Goal: Information Seeking & Learning: Learn about a topic

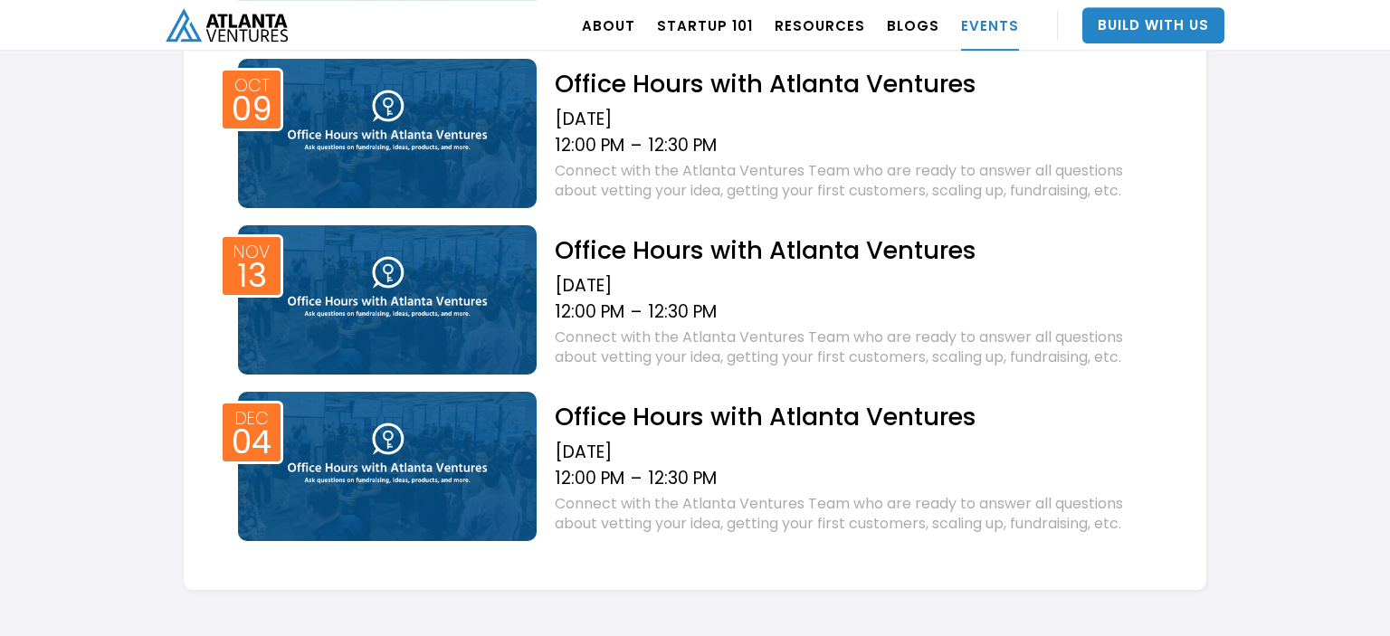
scroll to position [1289, 0]
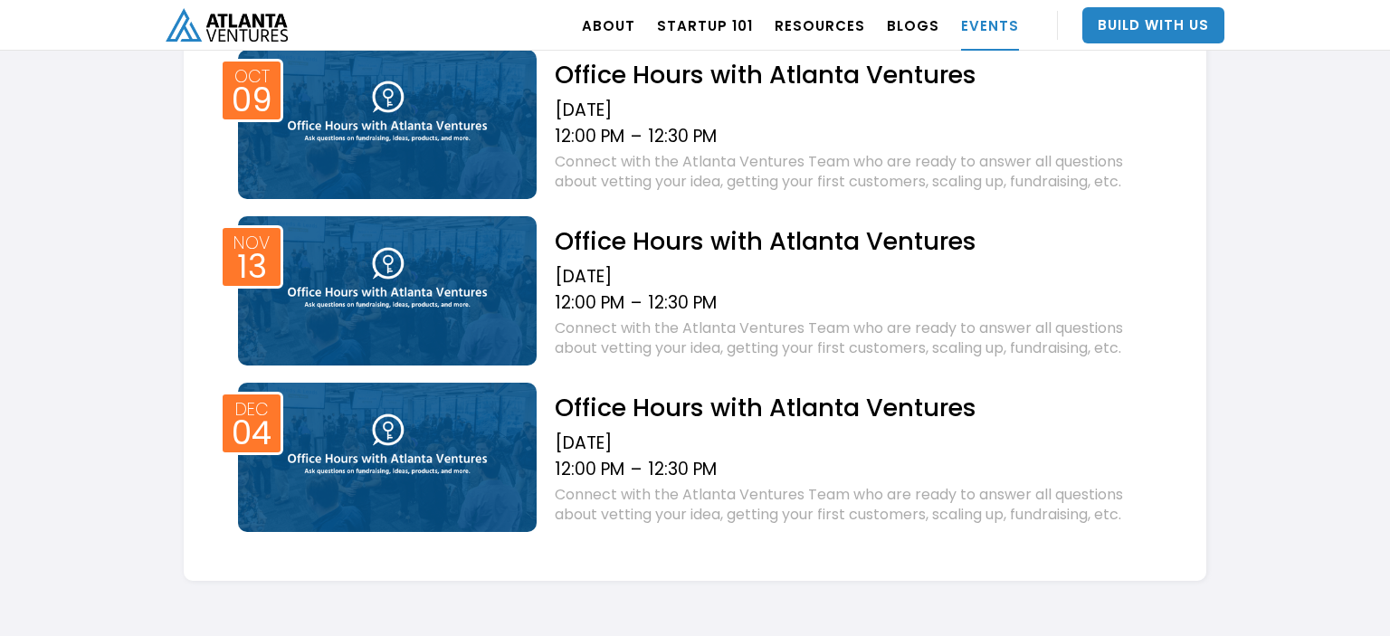
click at [730, 92] on div "Office Hours with Atlanta Ventures [DATE] 12:00 PM – 12:30 PM Connect with the …" at bounding box center [854, 123] width 634 height 147
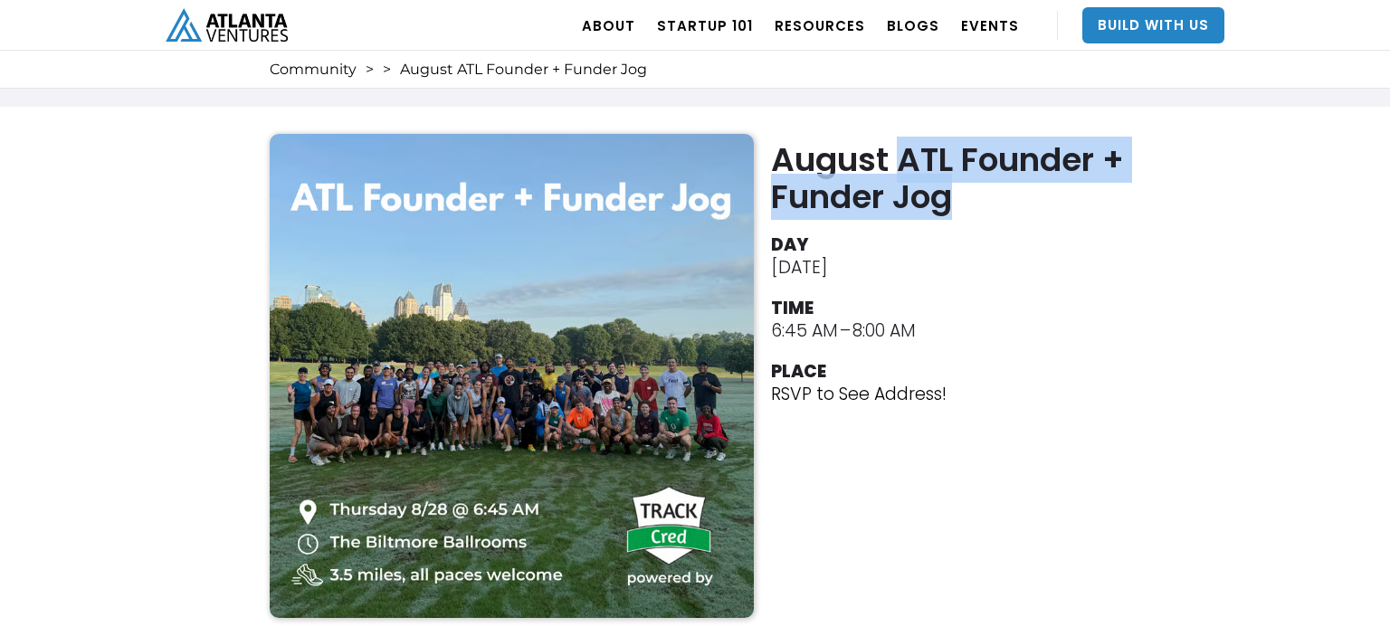
drag, startPoint x: 897, startPoint y: 164, endPoint x: 959, endPoint y: 202, distance: 72.3
click at [959, 202] on h2 "August ATL Founder + Funder Jog" at bounding box center [950, 178] width 358 height 74
copy h2 "ATL Founder + Funder Jog"
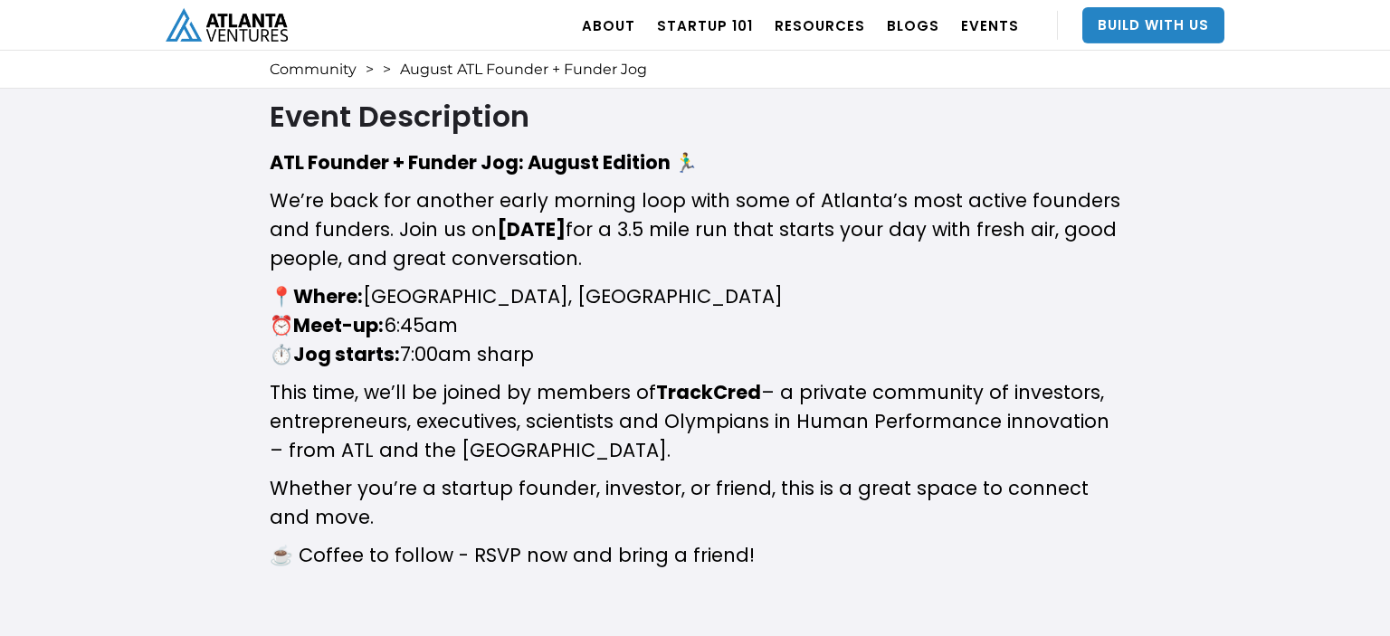
scroll to position [764, 0]
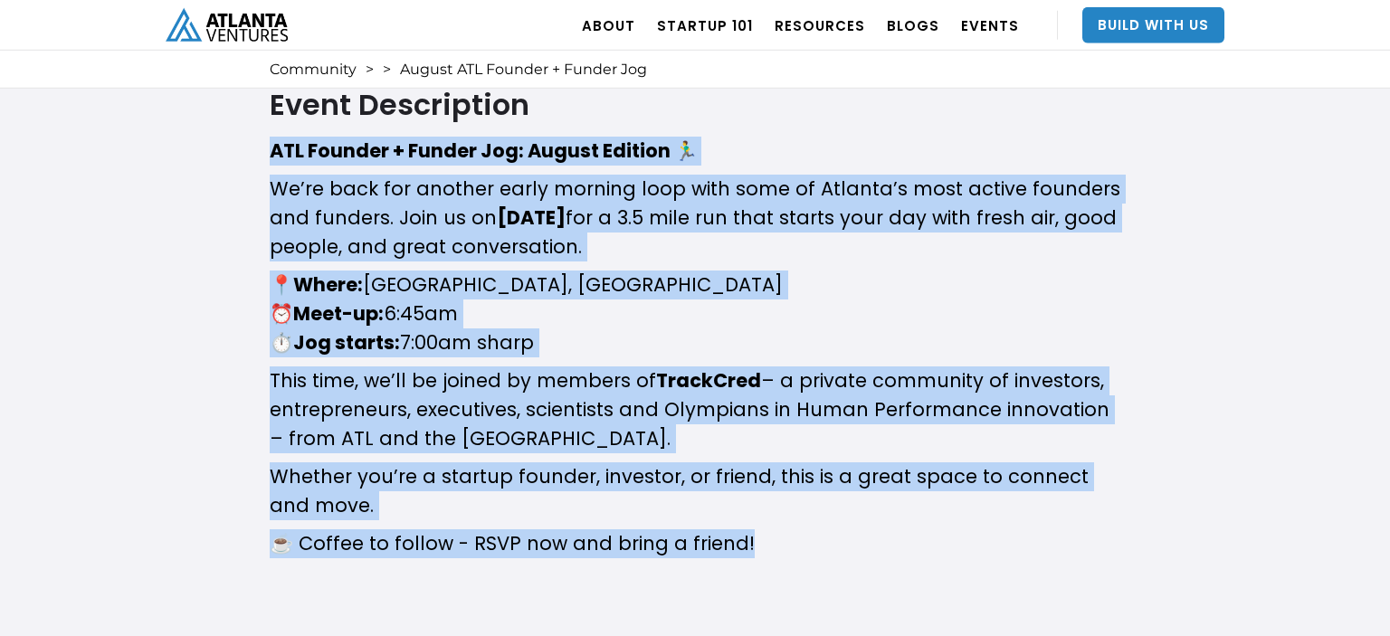
drag, startPoint x: 273, startPoint y: 146, endPoint x: 767, endPoint y: 539, distance: 630.6
click at [767, 539] on div "​ ATL Founder + Funder Jog: August Edition 🏃‍♂️ ​We’re back for another early m…" at bounding box center [695, 371] width 851 height 469
copy div "ATL Founder + Funder Jog: August Edition 🏃‍♂️ ​We’re back for another early mor…"
click at [1039, 284] on p "​📍 Where: Biltmore Ballrooms, Midtown Atlanta ⏰ Meet-up: 6:45am ⏱️ Jog starts: …" at bounding box center [695, 314] width 851 height 87
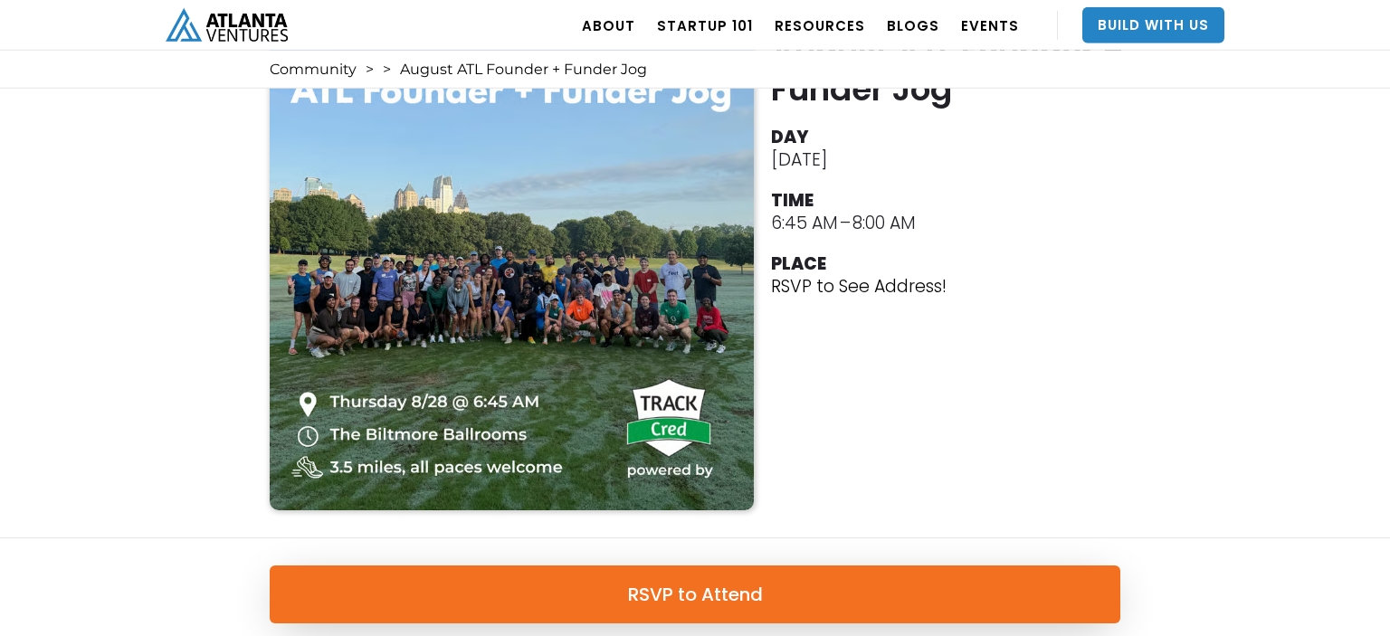
scroll to position [79, 0]
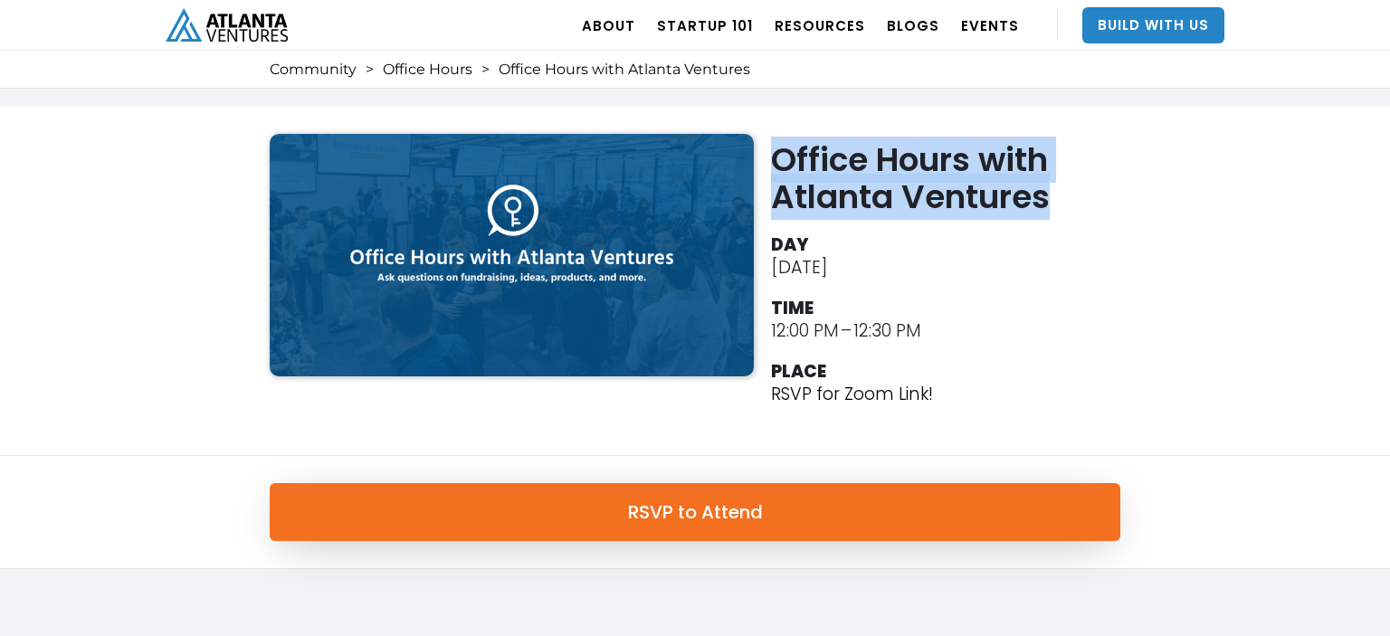
drag, startPoint x: 778, startPoint y: 153, endPoint x: 1063, endPoint y: 184, distance: 285.9
click at [1063, 184] on h2 "Office Hours with Atlanta Ventures" at bounding box center [950, 178] width 358 height 74
copy h2 "Office Hours with Atlanta Ventures"
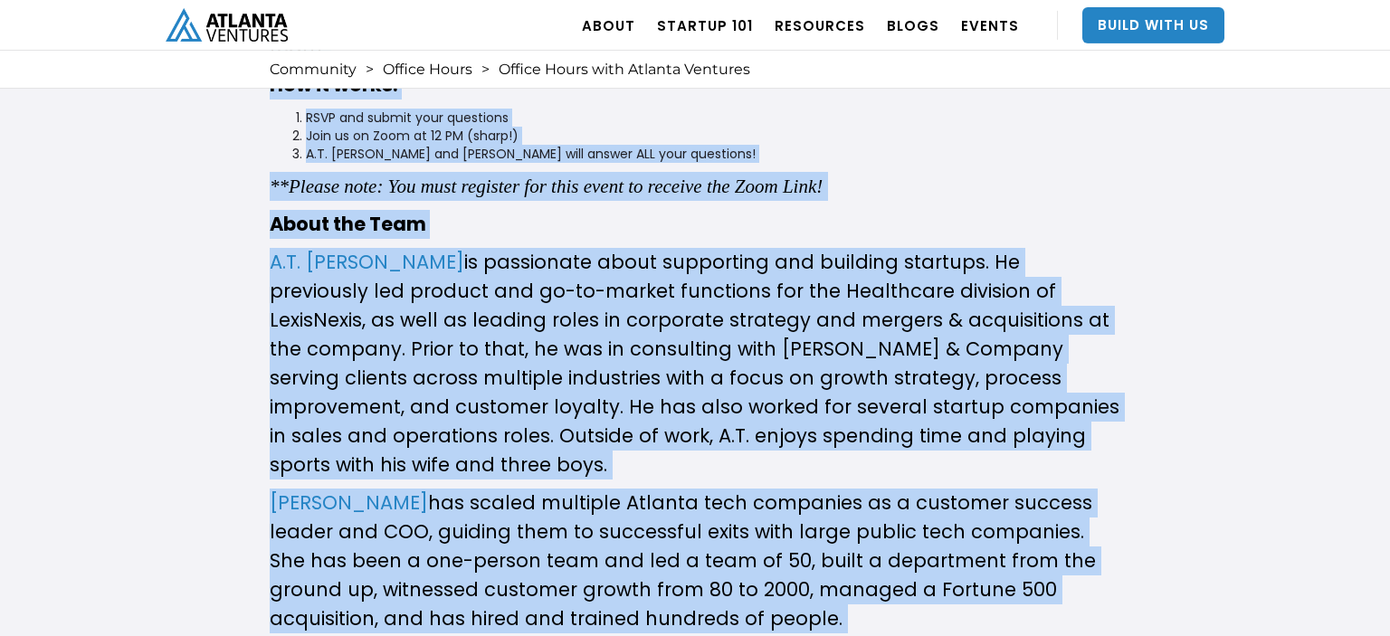
scroll to position [1047, 0]
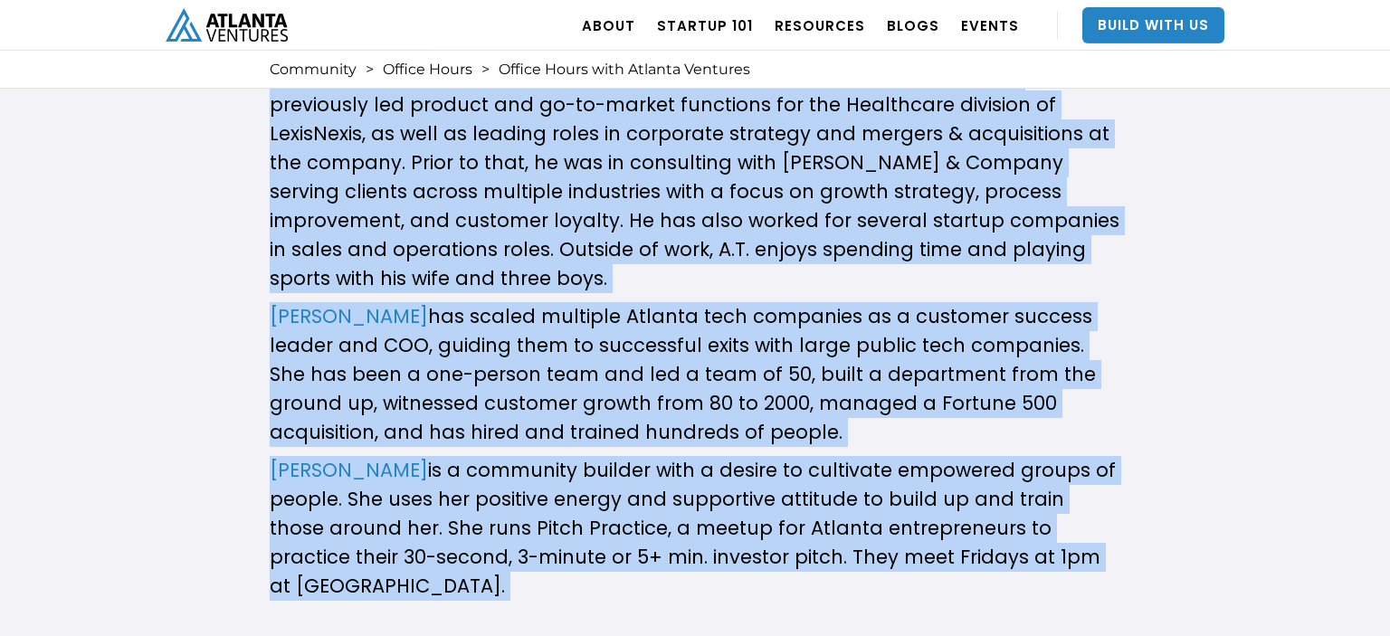
drag, startPoint x: 271, startPoint y: 190, endPoint x: 545, endPoint y: 592, distance: 486.5
click at [545, 592] on div "Join us from 12PM-12:30PM and connect with the Atlanta Ventures Team who are re…" at bounding box center [695, 155] width 851 height 985
copy div "Join us from 12PM-12:30PM and connect with the Atlanta Ventures Team who are re…"
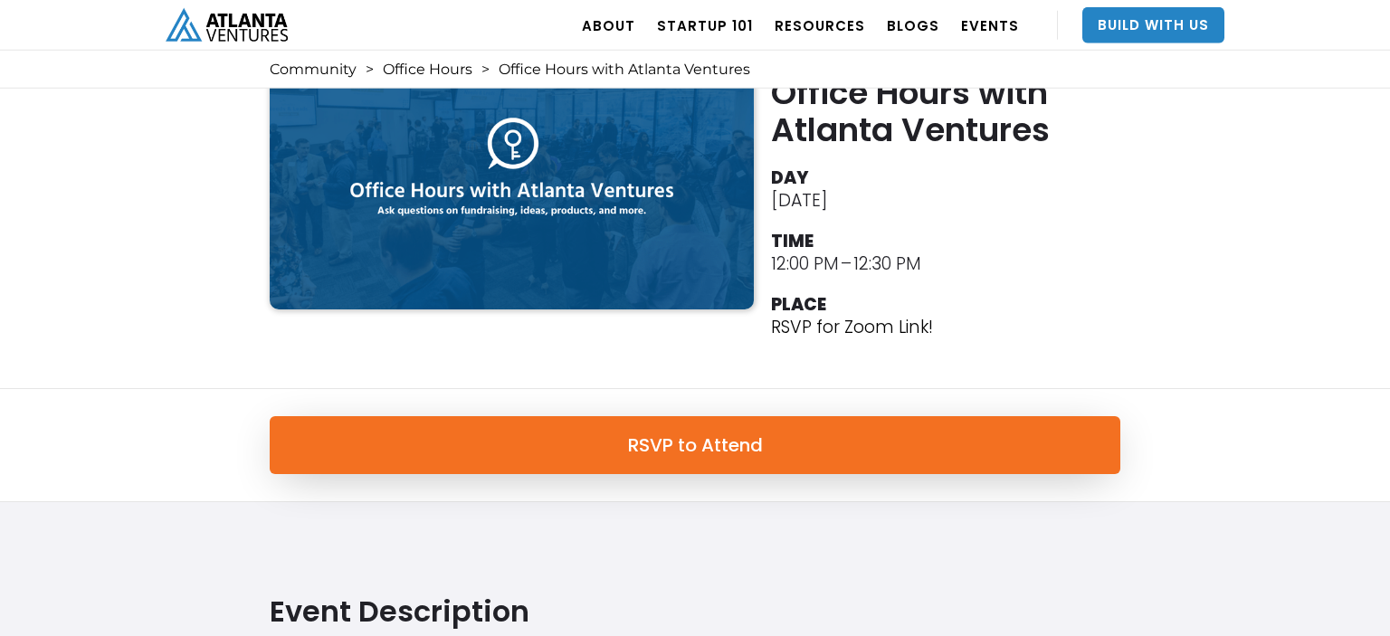
scroll to position [58, 0]
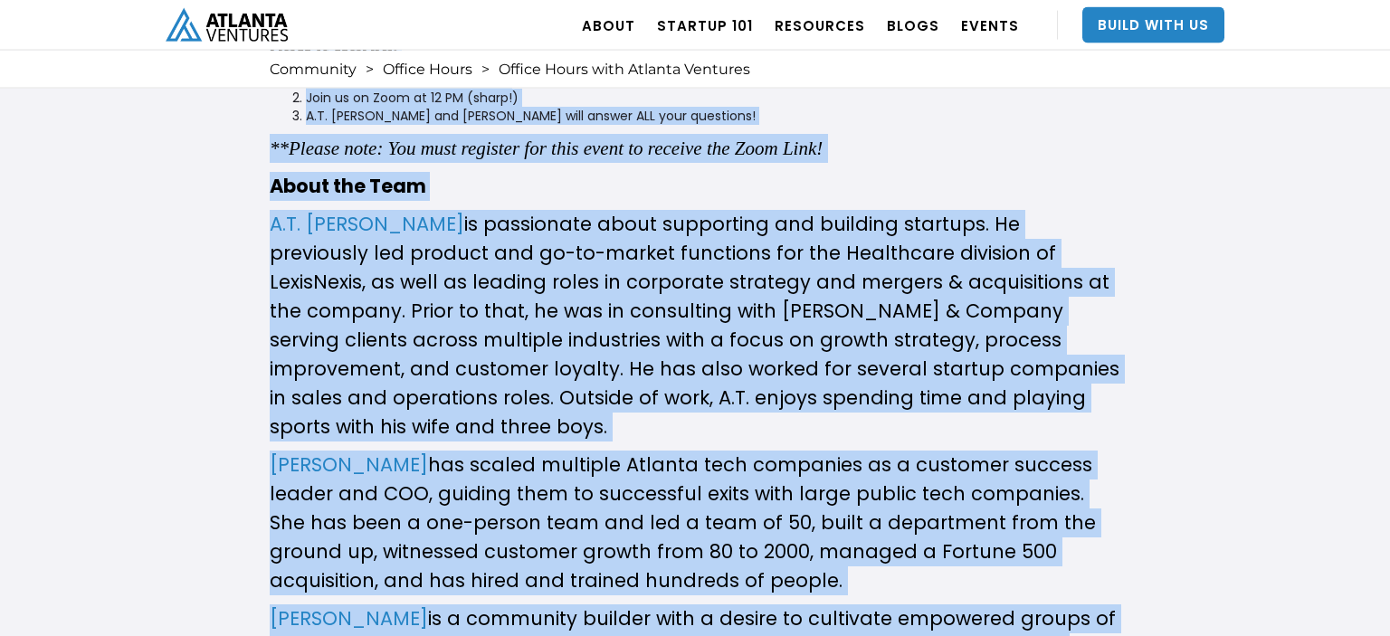
scroll to position [1096, 0]
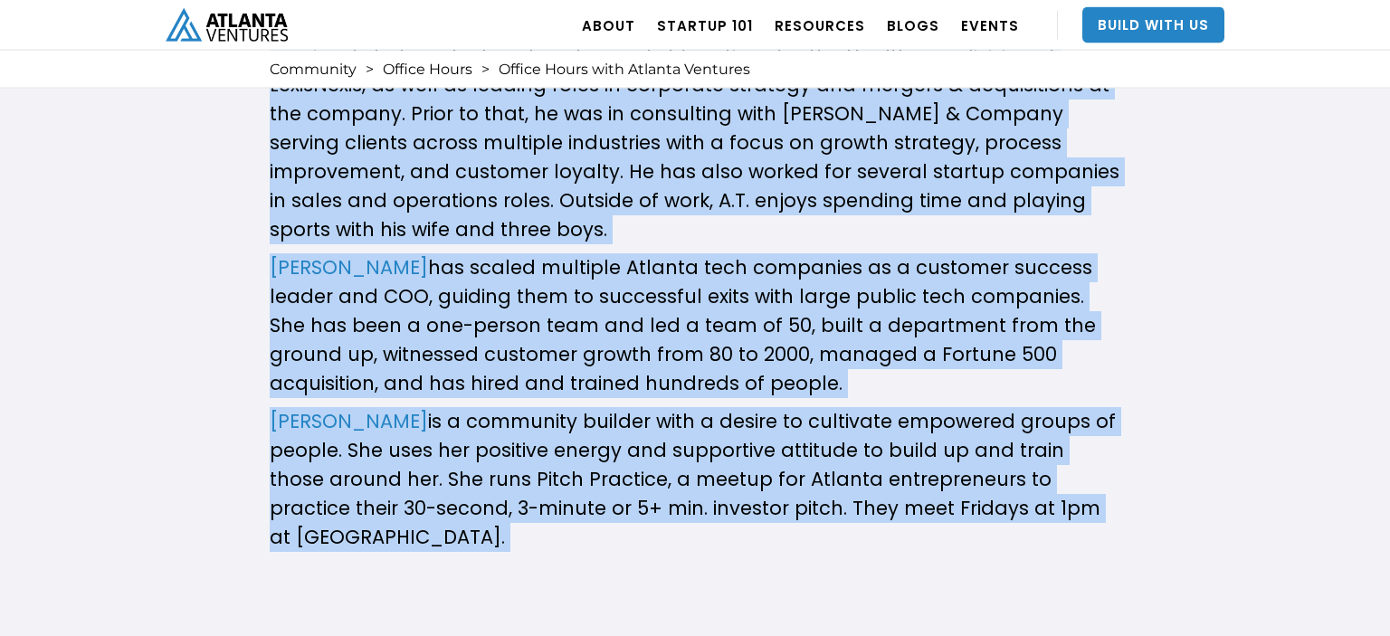
drag, startPoint x: 273, startPoint y: 218, endPoint x: 489, endPoint y: 560, distance: 404.3
click at [489, 560] on div "Join us from 12PM-12:30PM and connect with the Atlanta Ventures Team who are re…" at bounding box center [695, 106] width 851 height 985
copy div "Join us from 12PM-12:30PM and connect with the Atlanta Ventures Team who are re…"
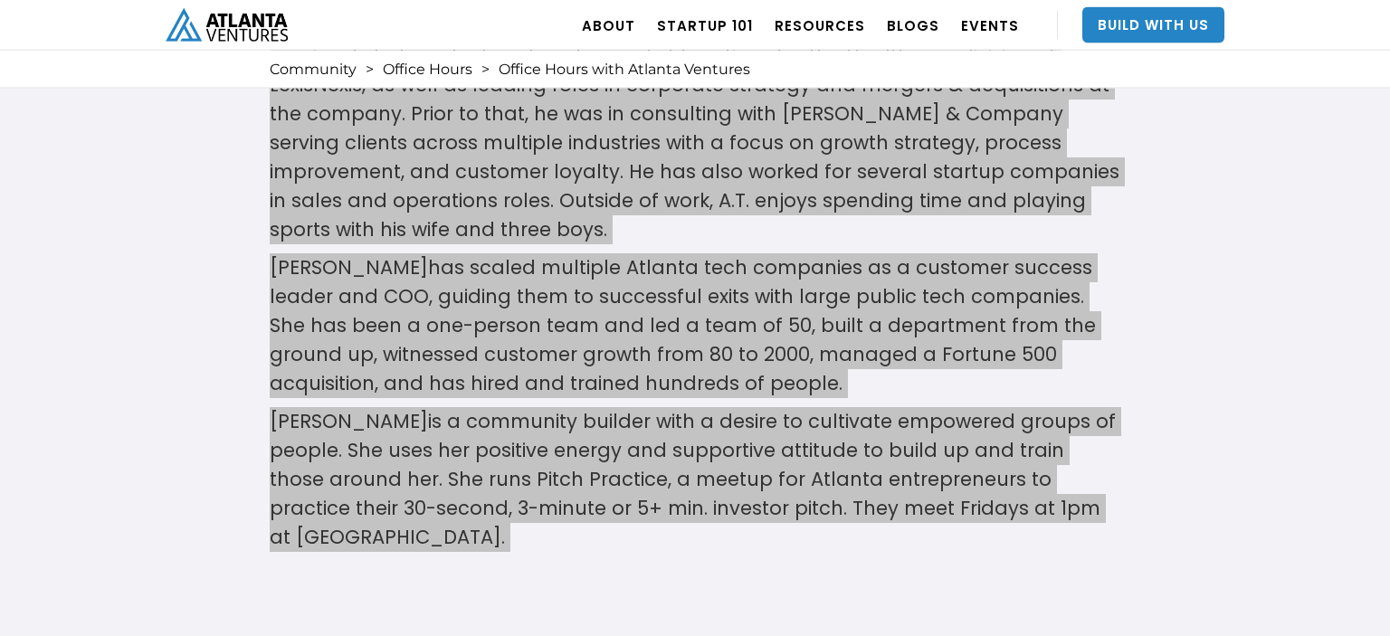
scroll to position [1097, 0]
